Goal: Task Accomplishment & Management: Manage account settings

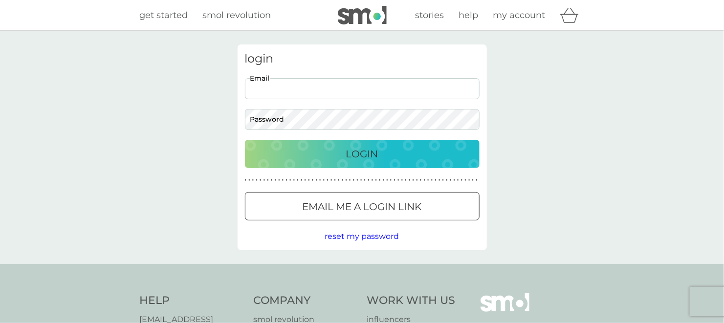
type input "john.playle@gmail.com"
click at [389, 151] on div "Login" at bounding box center [362, 154] width 215 height 16
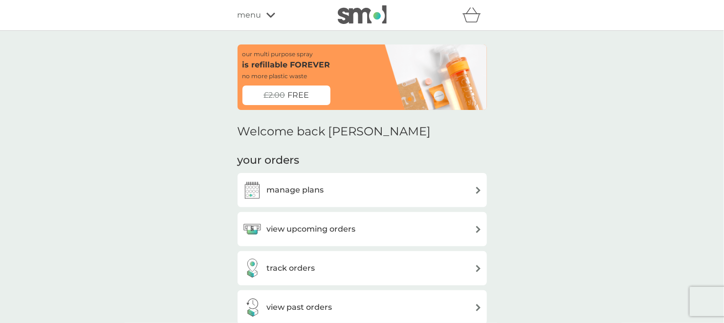
click at [467, 228] on div "view upcoming orders" at bounding box center [362, 229] width 240 height 20
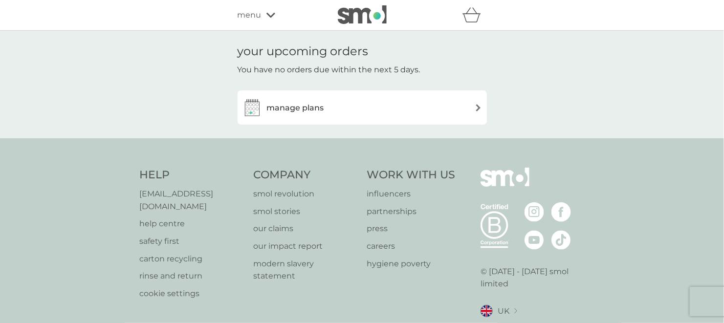
click at [479, 113] on div "manage plans" at bounding box center [362, 108] width 240 height 20
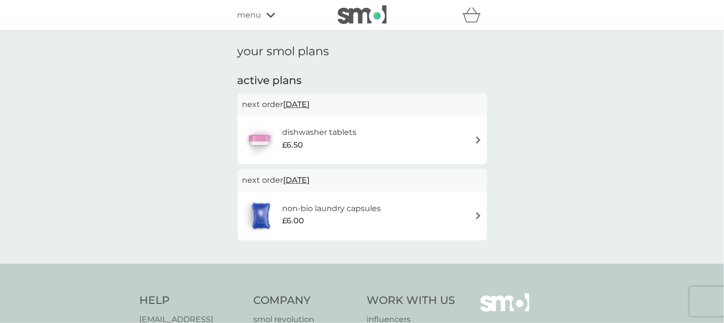
click at [476, 138] on img at bounding box center [478, 139] width 7 height 7
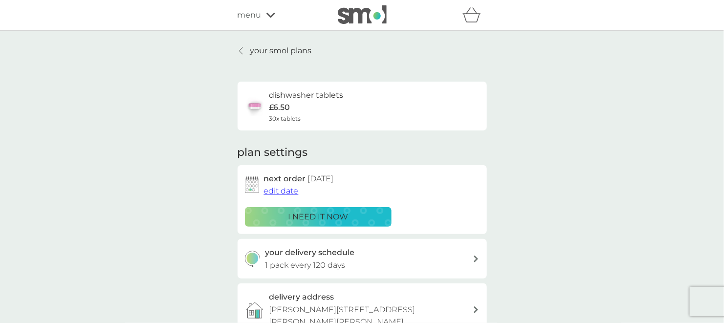
click at [292, 191] on span "edit date" at bounding box center [281, 190] width 35 height 9
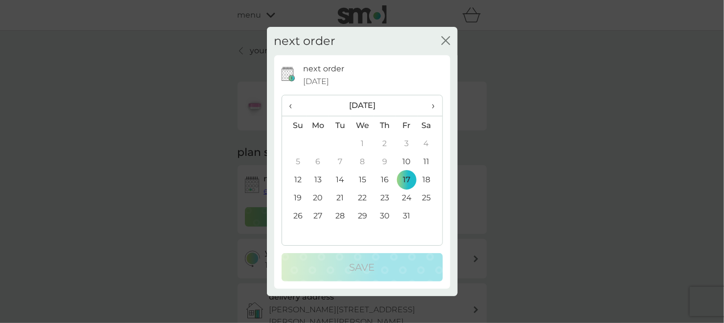
click at [433, 107] on span "›" at bounding box center [430, 105] width 10 height 21
click at [319, 161] on td "3" at bounding box center [318, 162] width 22 height 18
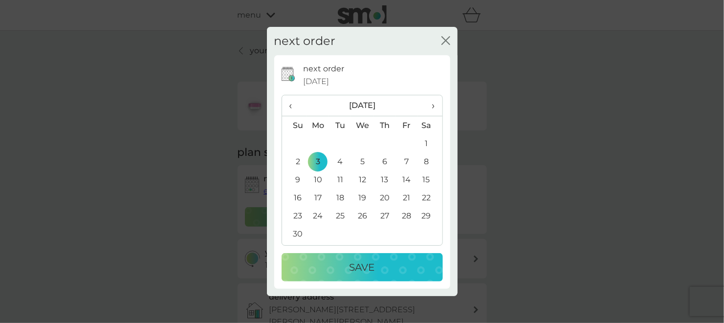
click at [424, 260] on div "Save" at bounding box center [362, 268] width 142 height 16
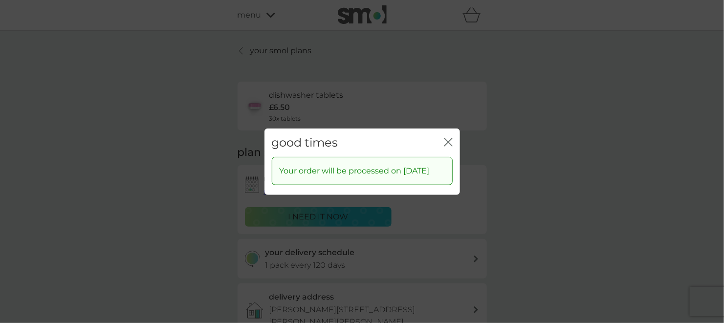
click at [450, 137] on icon "close" at bounding box center [448, 141] width 9 height 9
